Goal: Navigation & Orientation: Find specific page/section

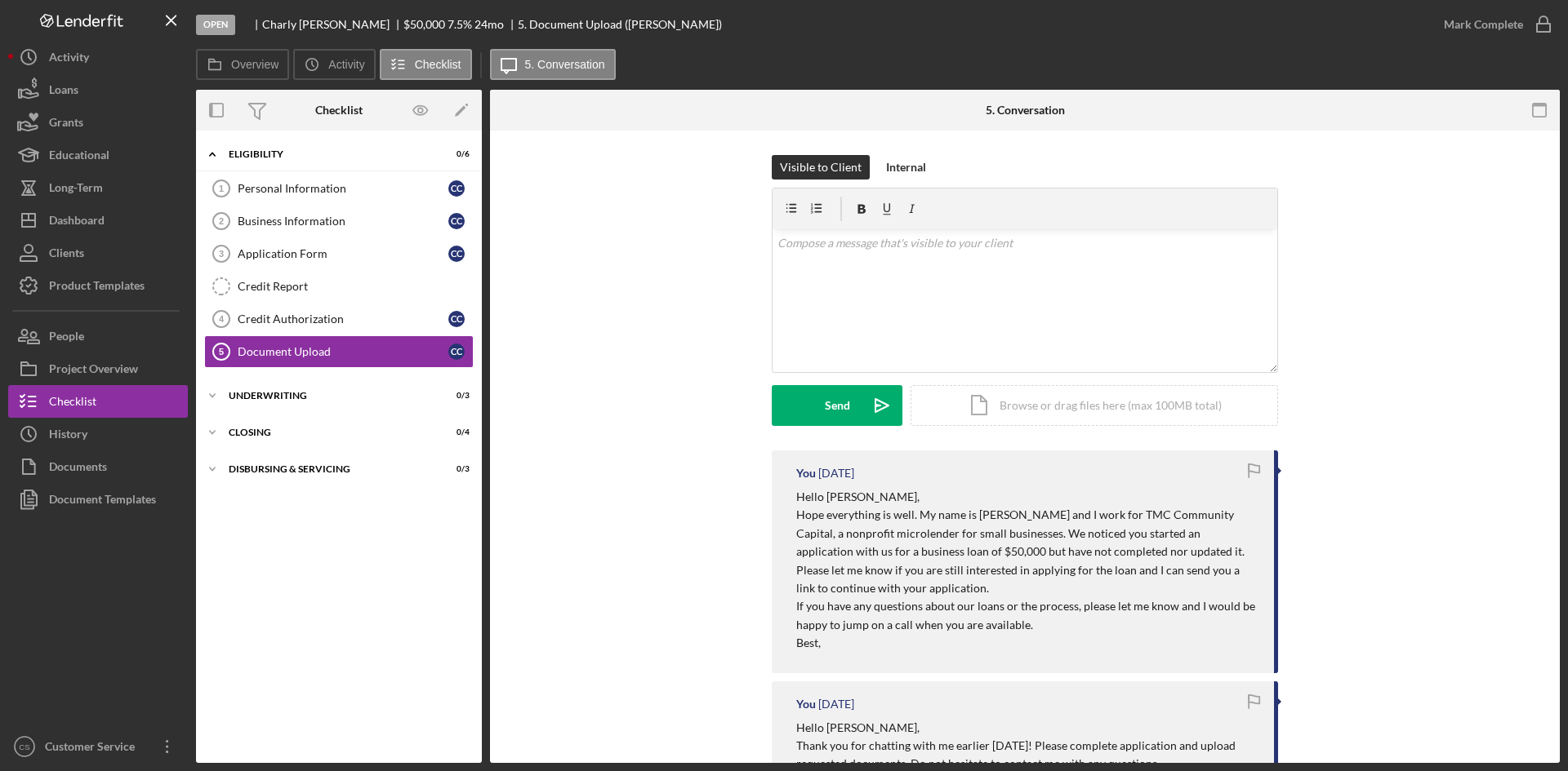
drag, startPoint x: 497, startPoint y: 585, endPoint x: 421, endPoint y: 549, distance: 84.1
click at [489, 581] on div "Overview Internal Workflow Stage Open Icon/Dropdown Arrow Archive (can unarchiv…" at bounding box center [878, 426] width 1364 height 673
click at [113, 223] on button "Icon/Dashboard Dashboard" at bounding box center [98, 220] width 180 height 33
